Goal: Task Accomplishment & Management: Use online tool/utility

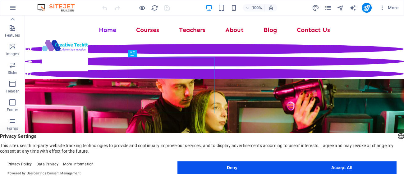
scroll to position [125, 0]
click at [357, 168] on button "Accept All" at bounding box center [342, 167] width 110 height 12
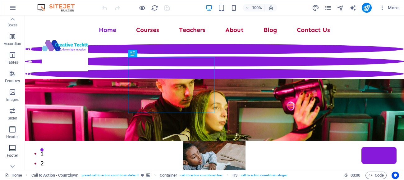
scroll to position [79, 0]
click at [11, 93] on icon "button" at bounding box center [12, 91] width 7 height 7
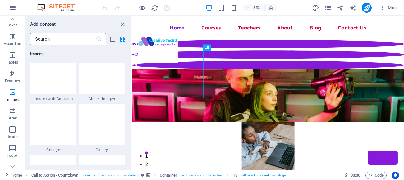
scroll to position [3155, 0]
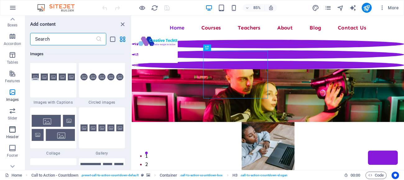
click at [11, 131] on icon "button" at bounding box center [12, 129] width 7 height 7
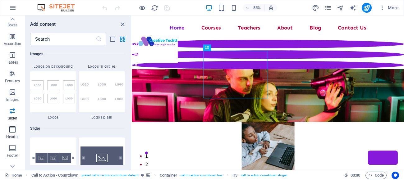
scroll to position [3738, 0]
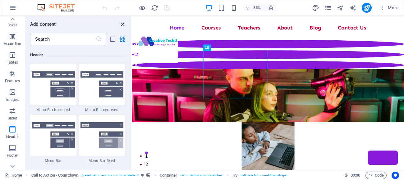
click at [124, 22] on icon "close panel" at bounding box center [122, 24] width 7 height 7
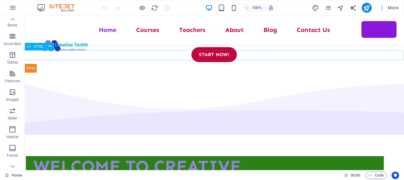
scroll to position [66, 0]
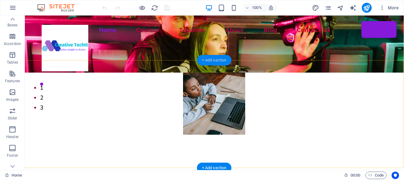
click at [211, 61] on div "+ Add section" at bounding box center [214, 60] width 34 height 11
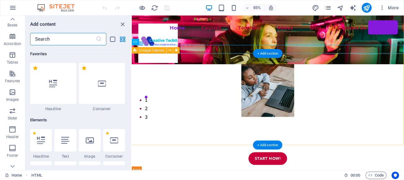
scroll to position [1086, 0]
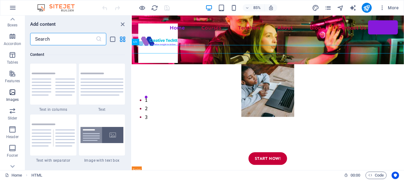
click at [12, 92] on icon "button" at bounding box center [12, 91] width 7 height 7
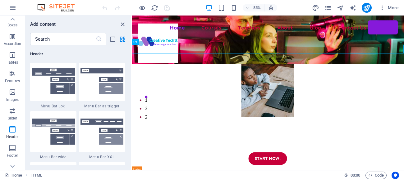
scroll to position [3851, 0]
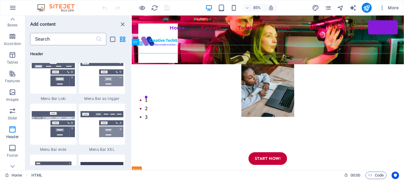
click at [43, 40] on input "text" at bounding box center [63, 39] width 66 height 12
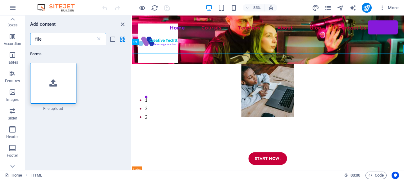
scroll to position [0, 0]
type input "file"
click at [50, 82] on icon at bounding box center [52, 83] width 7 height 8
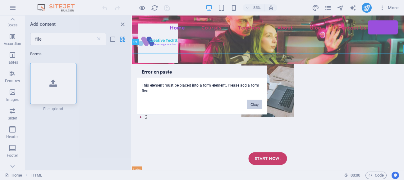
click at [253, 103] on button "Okay" at bounding box center [255, 104] width 16 height 9
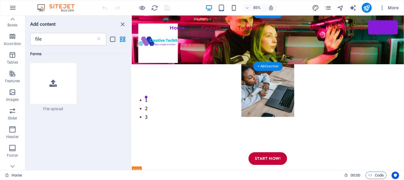
scroll to position [41, 0]
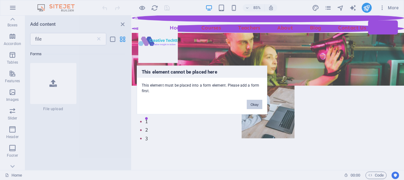
click at [251, 105] on button "Okay" at bounding box center [255, 104] width 16 height 9
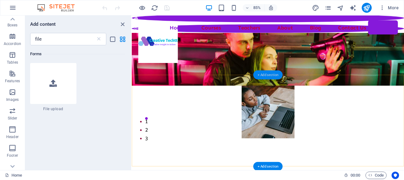
click at [266, 75] on div "+ Add section" at bounding box center [267, 74] width 29 height 9
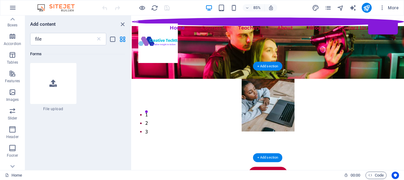
scroll to position [51, 0]
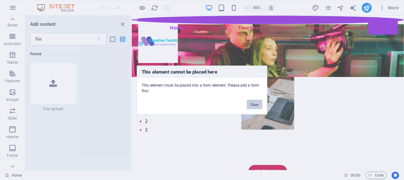
click at [253, 106] on button "Okay" at bounding box center [255, 104] width 16 height 9
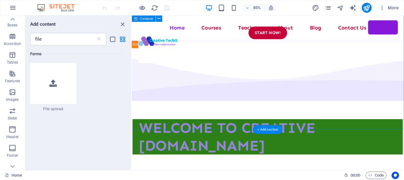
scroll to position [235, 0]
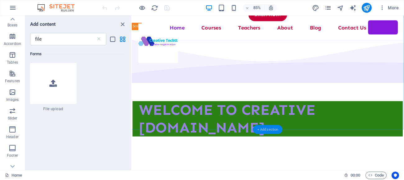
click at [260, 129] on div "+ Add section" at bounding box center [267, 129] width 29 height 9
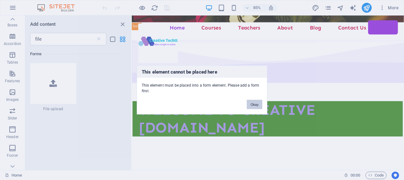
click at [252, 104] on button "Okay" at bounding box center [255, 104] width 16 height 9
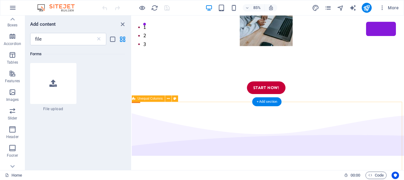
scroll to position [0, 2]
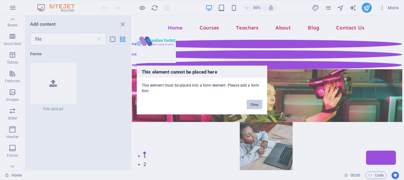
click at [249, 106] on button "Okay" at bounding box center [255, 104] width 16 height 9
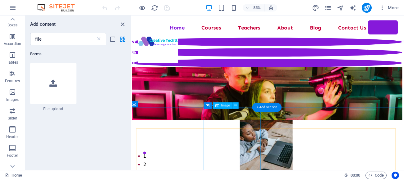
scroll to position [110, 2]
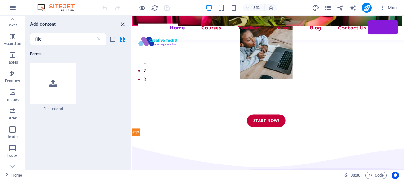
click at [122, 24] on icon "close panel" at bounding box center [122, 24] width 7 height 7
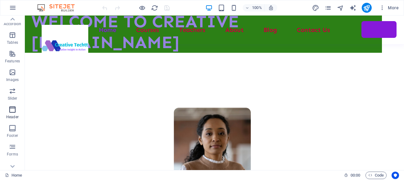
scroll to position [125, 0]
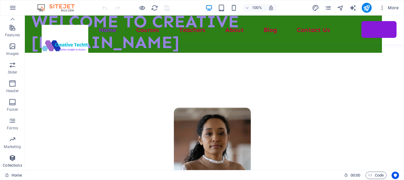
click at [7, 165] on span "Collections" at bounding box center [12, 161] width 25 height 15
click at [11, 158] on icon "button" at bounding box center [12, 157] width 7 height 7
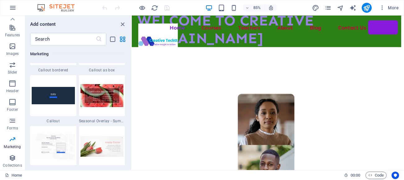
scroll to position [5147, 0]
click at [11, 45] on icon "button" at bounding box center [12, 46] width 7 height 7
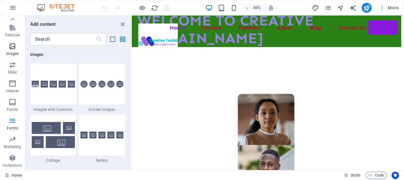
scroll to position [3148, 0]
click at [13, 7] on icon "button" at bounding box center [12, 7] width 7 height 7
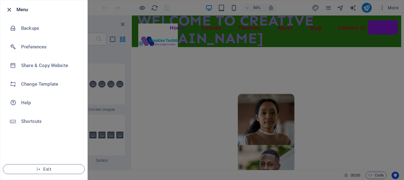
click at [9, 9] on icon "button" at bounding box center [9, 9] width 7 height 7
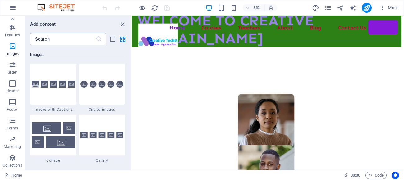
click at [39, 40] on input "text" at bounding box center [63, 39] width 66 height 12
click at [121, 24] on icon "close panel" at bounding box center [122, 24] width 7 height 7
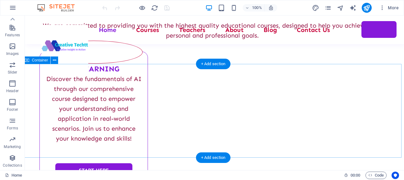
scroll to position [2583, 2]
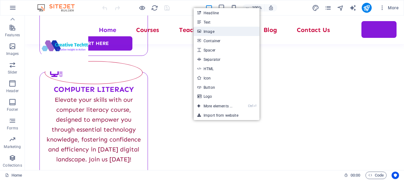
click at [211, 34] on link "Image" at bounding box center [226, 31] width 66 height 9
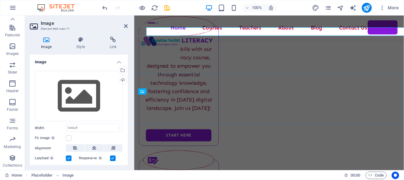
scroll to position [2642, 2]
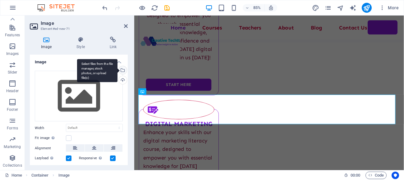
click at [123, 70] on div "Select files from the file manager, stock photos, or upload file(s)" at bounding box center [121, 70] width 9 height 9
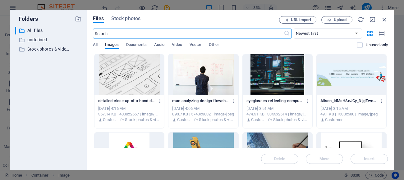
scroll to position [2644, 2]
click at [341, 20] on span "Upload" at bounding box center [339, 20] width 13 height 4
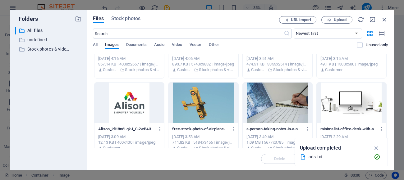
scroll to position [50, 0]
click at [376, 157] on icon "button" at bounding box center [376, 157] width 7 height 6
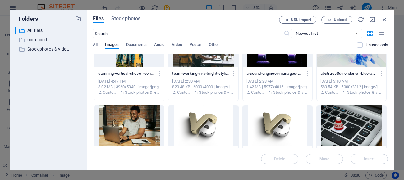
scroll to position [341, 0]
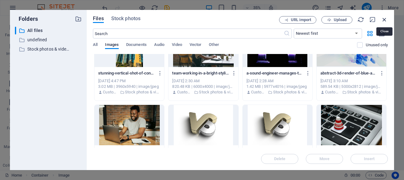
click at [383, 20] on icon "button" at bounding box center [384, 19] width 7 height 7
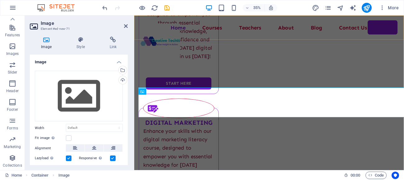
scroll to position [2642, 2]
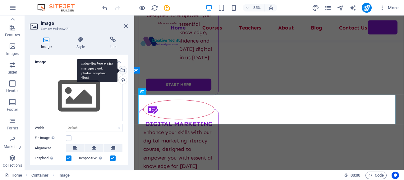
click at [117, 70] on div "Select files from the file manager, stock photos, or upload file(s)" at bounding box center [97, 70] width 40 height 23
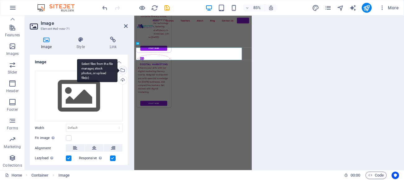
scroll to position [2644, 2]
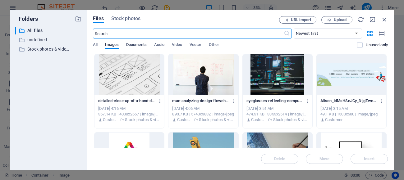
click at [144, 44] on span "Documents" at bounding box center [136, 45] width 20 height 9
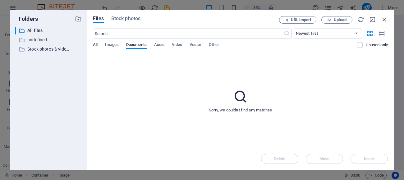
click at [97, 43] on span "All" at bounding box center [95, 45] width 5 height 9
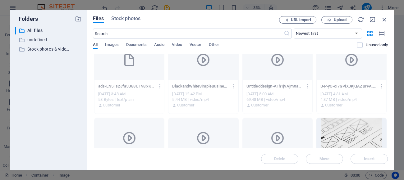
scroll to position [0, 0]
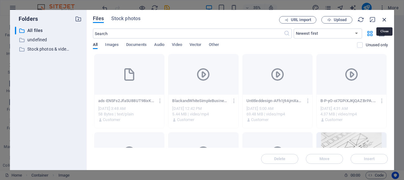
click at [384, 19] on icon "button" at bounding box center [384, 19] width 7 height 7
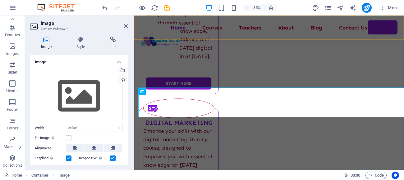
scroll to position [2642, 2]
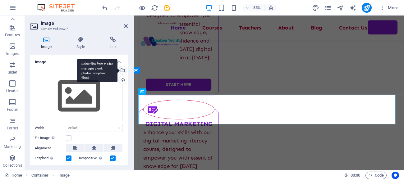
click at [122, 71] on div "Select files from the file manager, stock photos, or upload file(s)" at bounding box center [121, 70] width 9 height 9
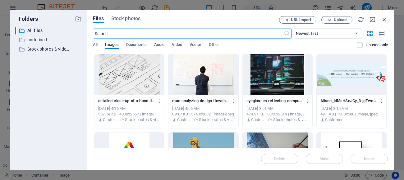
scroll to position [2644, 2]
click at [97, 45] on span "All" at bounding box center [95, 45] width 5 height 9
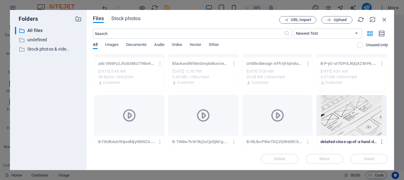
scroll to position [0, 0]
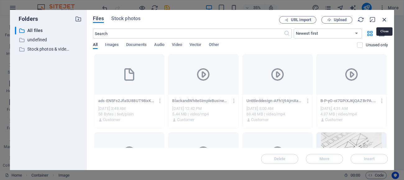
click at [384, 18] on icon "button" at bounding box center [384, 19] width 7 height 7
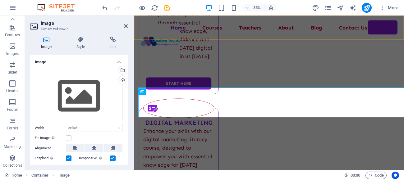
scroll to position [2642, 2]
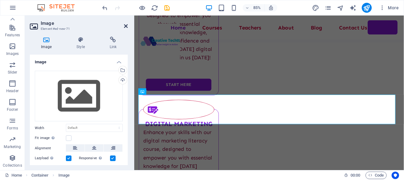
click at [125, 26] on icon at bounding box center [126, 26] width 4 height 5
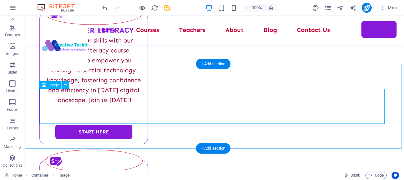
scroll to position [2583, 2]
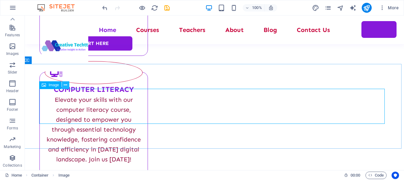
click at [65, 84] on icon at bounding box center [65, 85] width 3 height 7
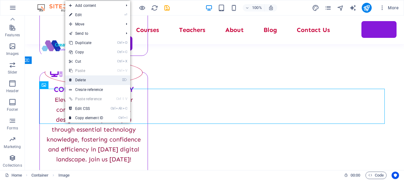
click at [82, 80] on link "⌦ Delete" at bounding box center [86, 79] width 42 height 9
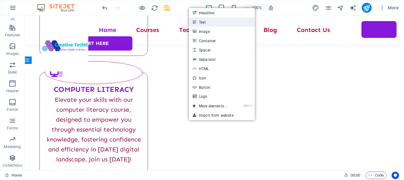
click at [201, 23] on link "Text" at bounding box center [222, 21] width 66 height 9
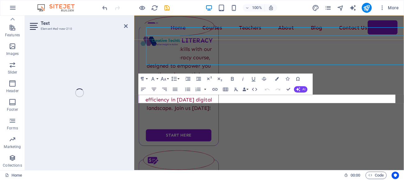
scroll to position [2642, 2]
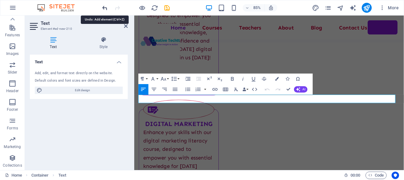
click at [104, 6] on icon "undo" at bounding box center [104, 7] width 7 height 7
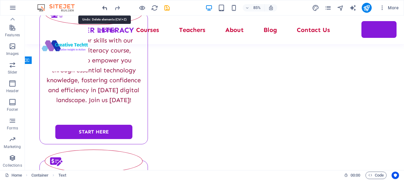
scroll to position [2583, 2]
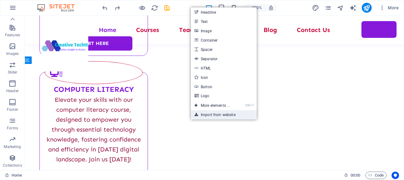
click at [222, 117] on link "Import from website" at bounding box center [224, 114] width 66 height 9
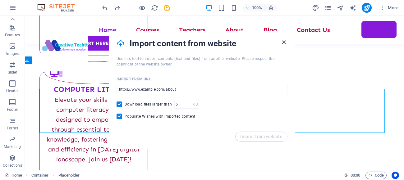
click at [284, 41] on icon "button" at bounding box center [283, 42] width 7 height 7
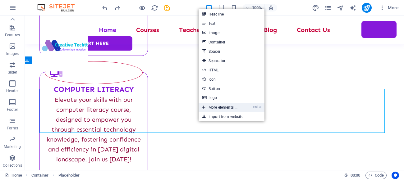
click at [211, 107] on link "Ctrl ⏎ More elements ..." at bounding box center [219, 107] width 43 height 9
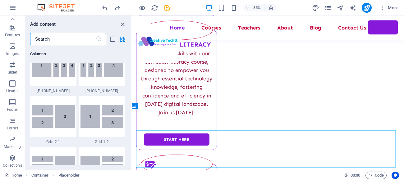
scroll to position [749, 0]
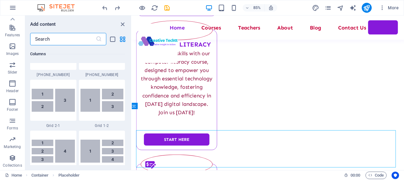
click at [49, 42] on input "text" at bounding box center [63, 39] width 66 height 12
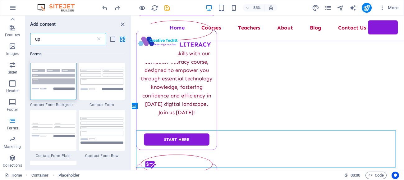
scroll to position [0, 0]
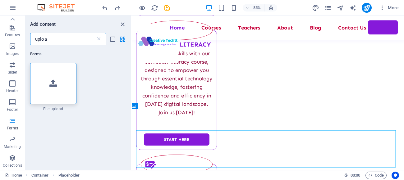
type input "upload"
click at [122, 25] on icon "close panel" at bounding box center [122, 24] width 7 height 7
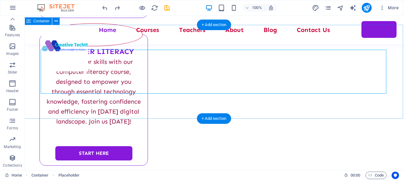
scroll to position [2622, 1]
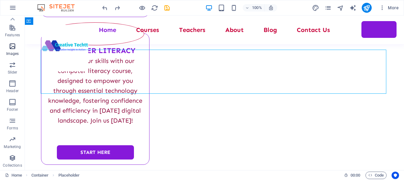
click at [15, 51] on p "Images" at bounding box center [12, 53] width 13 height 5
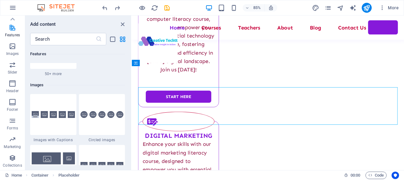
scroll to position [3117, 0]
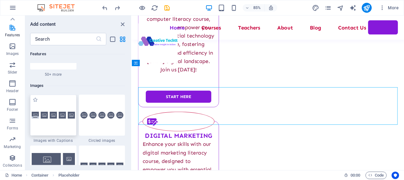
click at [61, 123] on div at bounding box center [53, 115] width 46 height 41
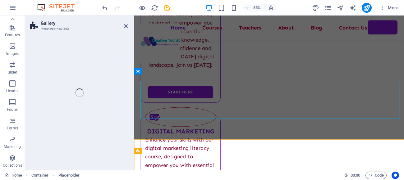
click at [60, 116] on div "Gallery Preset #ed-new-302 Drag here to replace the existing content. Press “Ct…" at bounding box center [214, 93] width 379 height 155
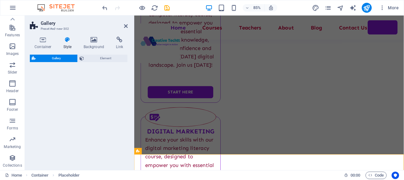
scroll to position [2641, 0]
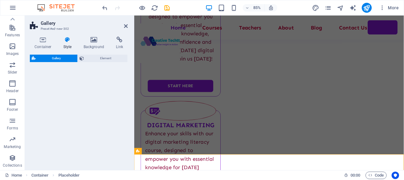
select select "rem"
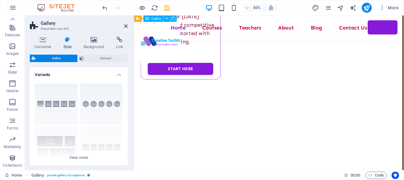
scroll to position [2826, 2]
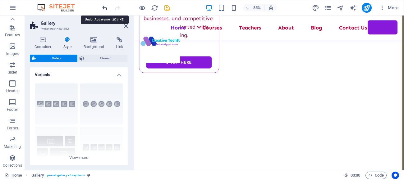
click at [104, 10] on icon "undo" at bounding box center [104, 7] width 7 height 7
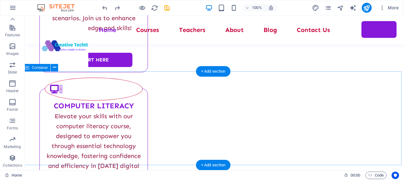
scroll to position [2576, 2]
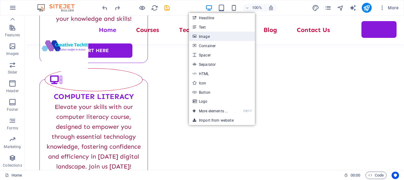
click at [203, 39] on link "Image" at bounding box center [222, 36] width 66 height 9
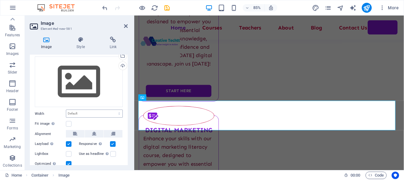
scroll to position [0, 0]
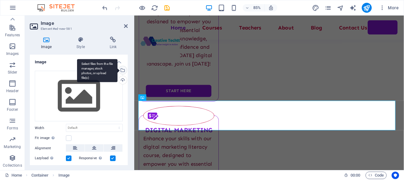
click at [117, 70] on div "Select files from the file manager, stock photos, or upload file(s)" at bounding box center [97, 70] width 40 height 23
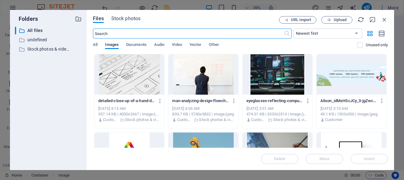
scroll to position [2637, 2]
click at [129, 74] on div at bounding box center [129, 74] width 70 height 40
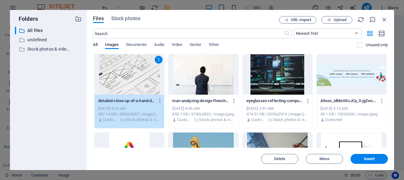
click at [95, 44] on span "All" at bounding box center [95, 45] width 5 height 9
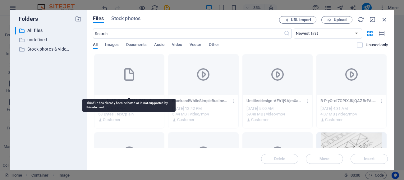
click at [128, 80] on icon at bounding box center [129, 74] width 15 height 15
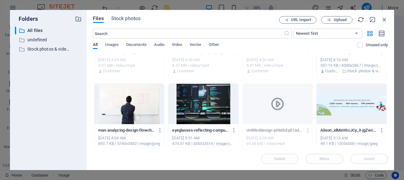
scroll to position [0, 0]
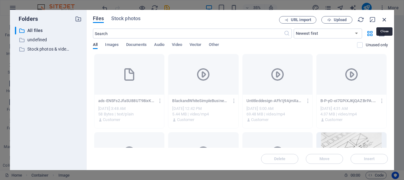
click at [385, 19] on icon "button" at bounding box center [384, 19] width 7 height 7
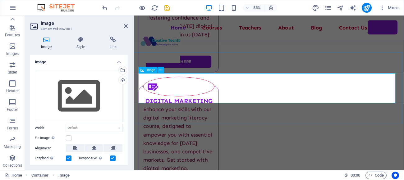
scroll to position [2668, 2]
